Goal: Task Accomplishment & Management: Manage account settings

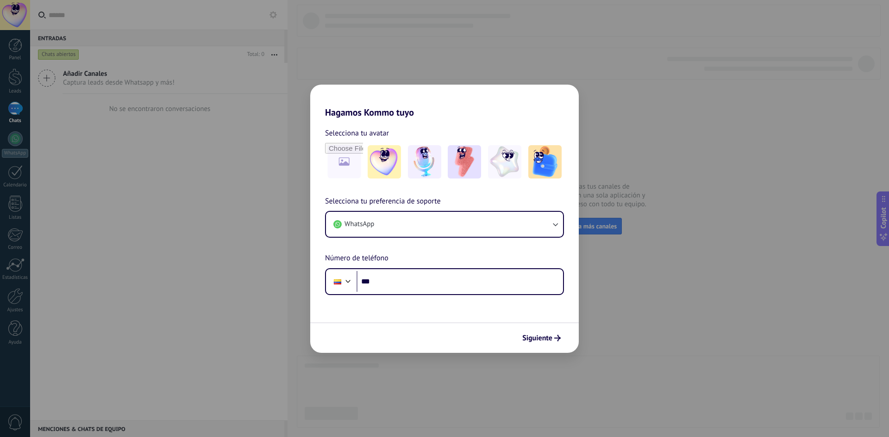
click at [447, 53] on div "Hagamos Kommo tuyo Selecciona tu avatar Selecciona tu preferencia de soporte Wh…" at bounding box center [444, 218] width 889 height 437
click at [405, 279] on input "***" at bounding box center [459, 281] width 206 height 21
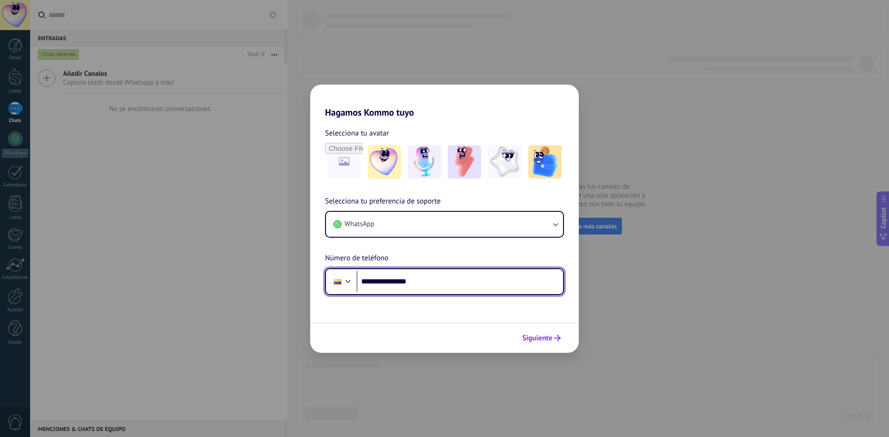
type input "**********"
click at [552, 335] on span "Siguiente" at bounding box center [541, 338] width 38 height 6
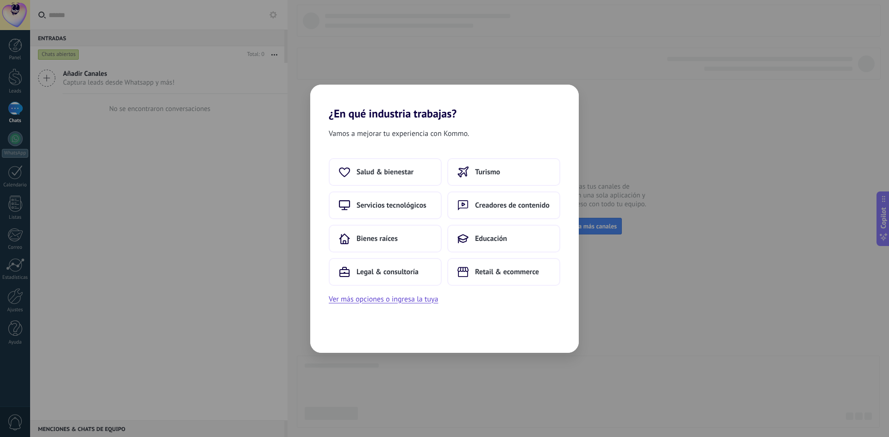
click at [666, 81] on div "¿En qué industria trabajas? Vamos a mejorar tu experiencia con Kommo. Salud & b…" at bounding box center [444, 218] width 889 height 437
click at [487, 268] on span "Retail & ecommerce" at bounding box center [507, 272] width 64 height 9
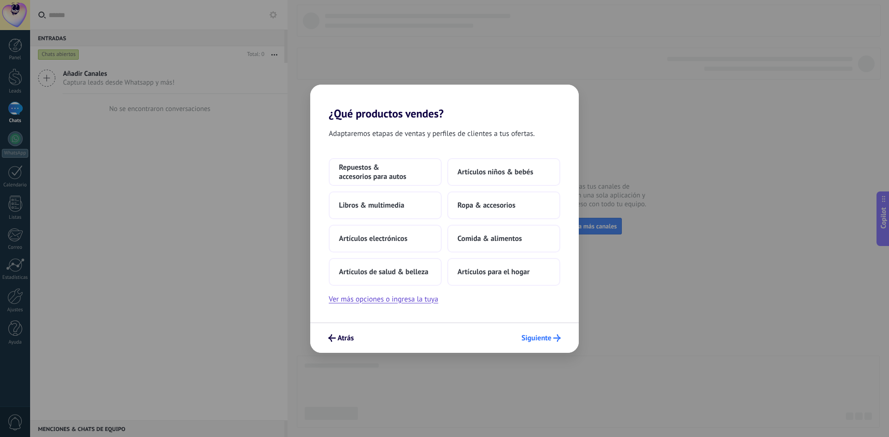
click at [543, 336] on span "Siguiente" at bounding box center [536, 338] width 30 height 6
click at [535, 340] on span "Siguiente" at bounding box center [536, 338] width 30 height 6
click at [482, 274] on span "Artículos para el hogar" at bounding box center [493, 272] width 72 height 9
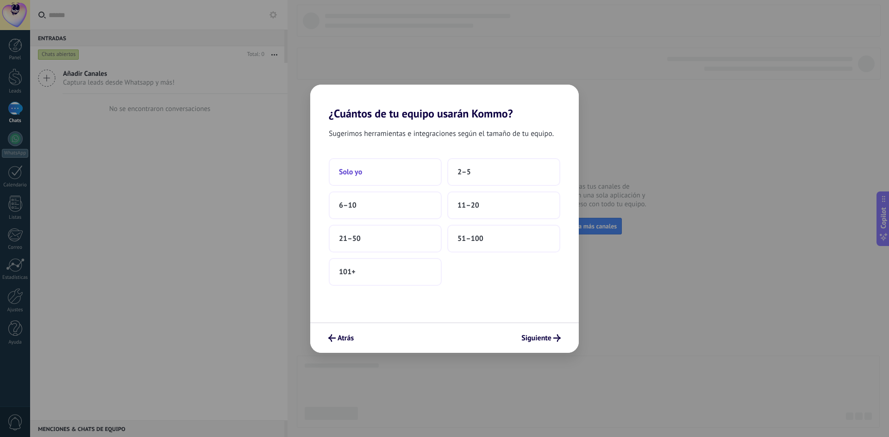
click at [387, 172] on button "Solo yo" at bounding box center [385, 172] width 113 height 28
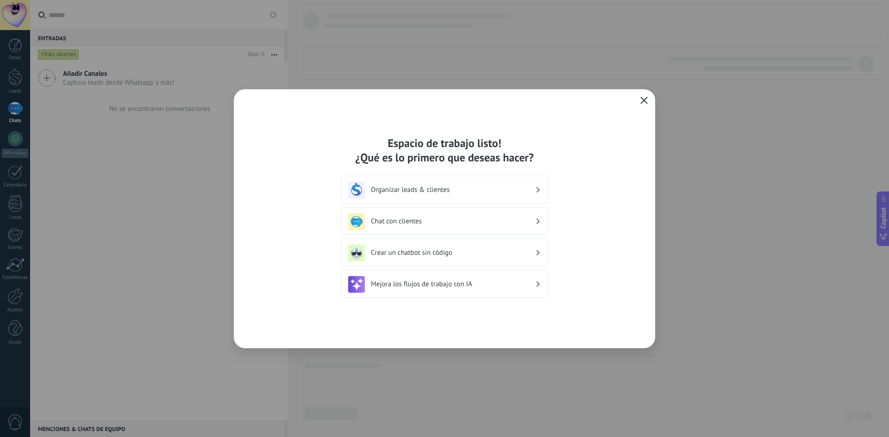
click at [647, 102] on icon "button" at bounding box center [643, 100] width 7 height 7
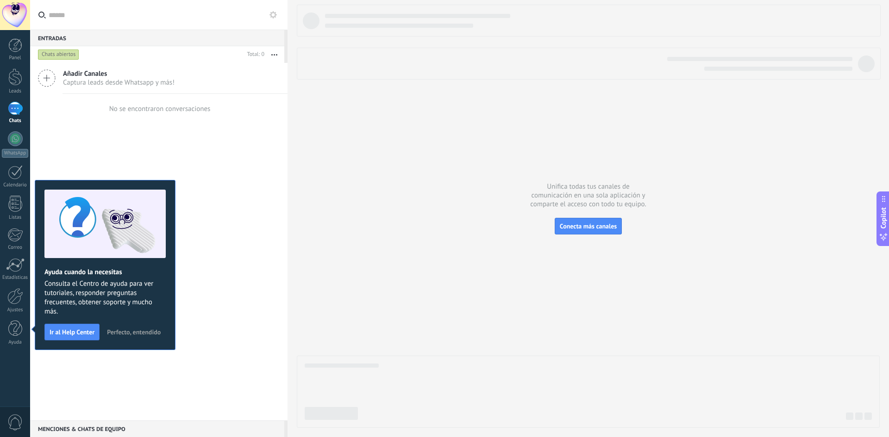
click at [268, 209] on div "Añadir Canales Captura leads desde Whatsapp y más! No se encontraron conversaci…" at bounding box center [158, 242] width 257 height 358
click at [9, 418] on span "0" at bounding box center [15, 423] width 16 height 16
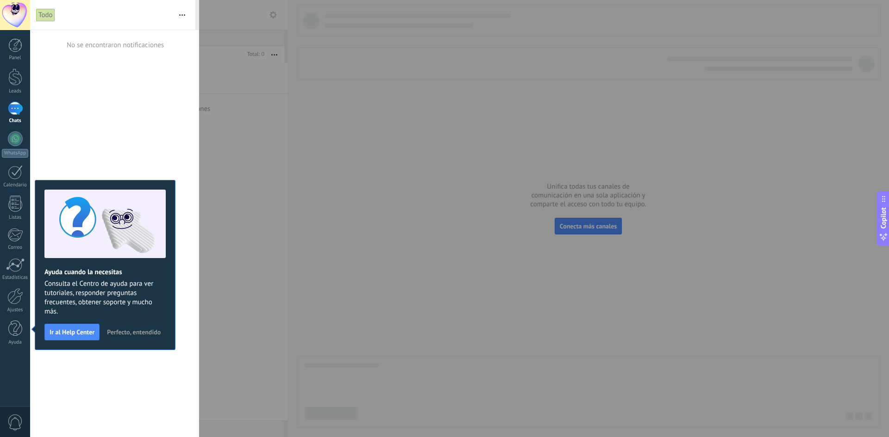
click at [9, 418] on span "0" at bounding box center [15, 423] width 16 height 16
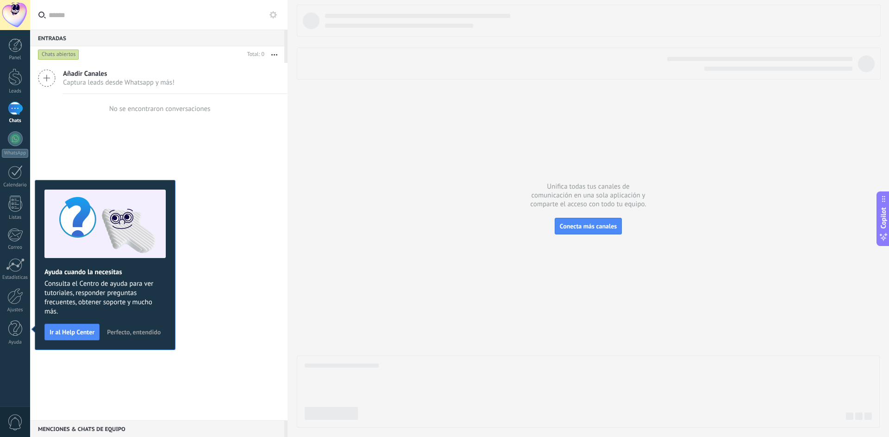
drag, startPoint x: 864, startPoint y: 136, endPoint x: 805, endPoint y: 113, distance: 62.6
click at [861, 136] on div at bounding box center [588, 217] width 583 height 424
click at [568, 150] on div at bounding box center [588, 217] width 583 height 424
click at [13, 306] on link "Ajustes" at bounding box center [15, 300] width 30 height 25
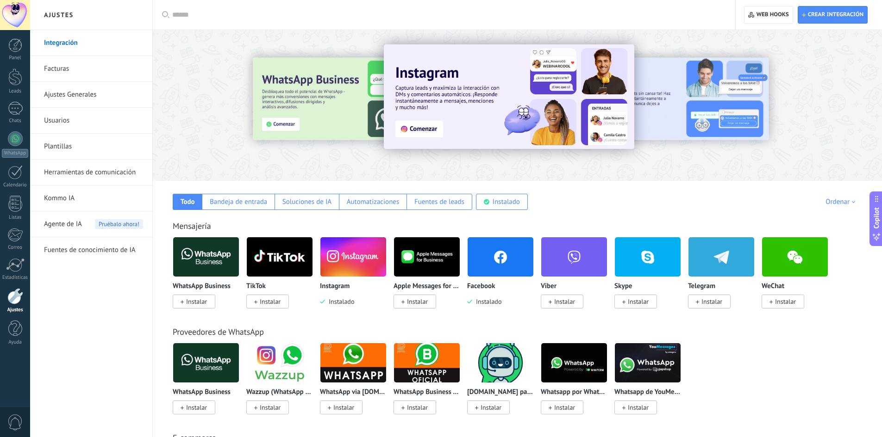
click at [80, 93] on link "Ajustes Generales" at bounding box center [93, 95] width 99 height 26
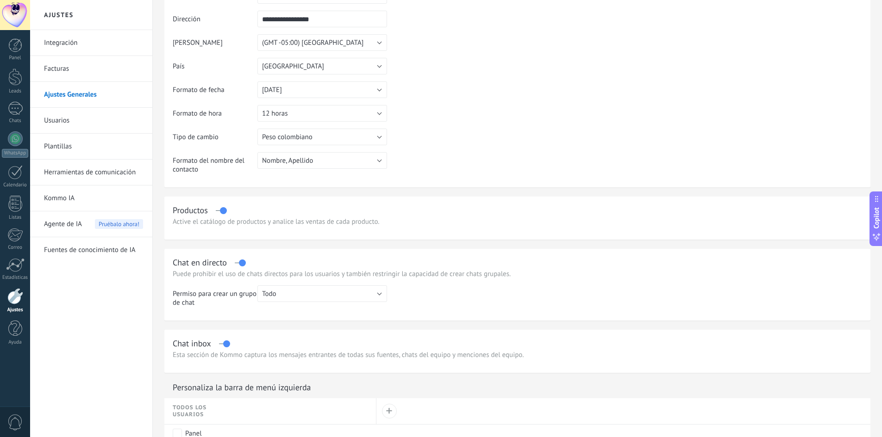
scroll to position [64, 0]
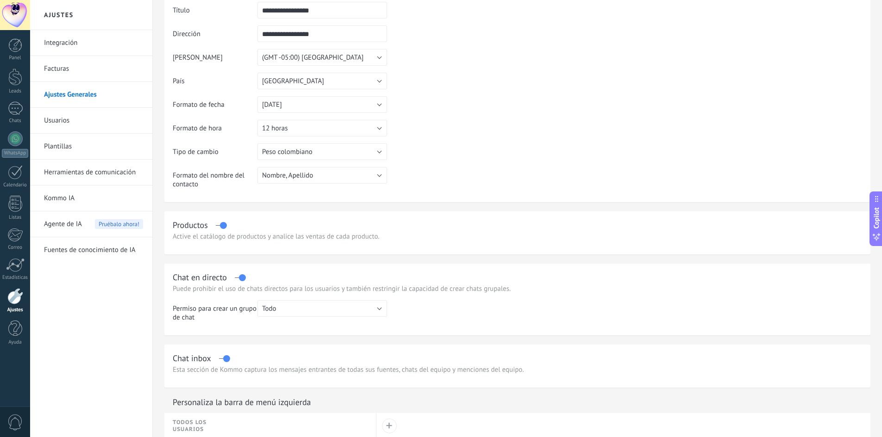
click at [77, 38] on link "Integración" at bounding box center [93, 43] width 99 height 26
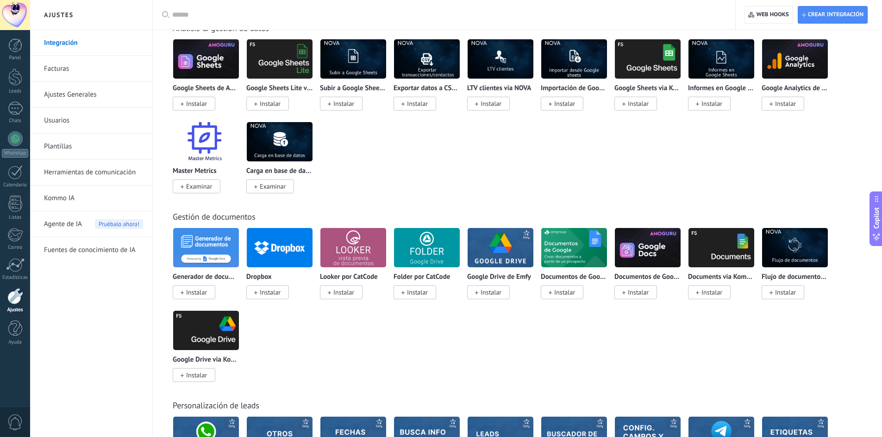
scroll to position [2083, 0]
